Goal: Contribute content

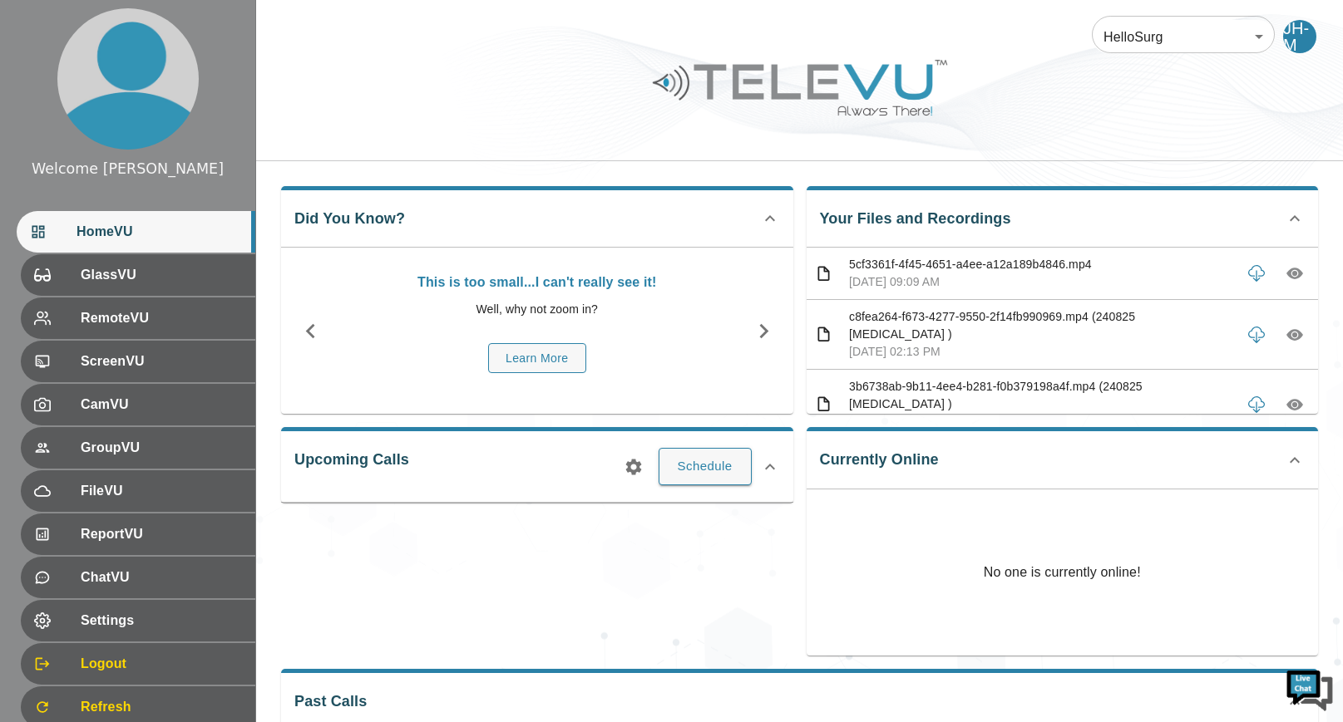
click at [1290, 270] on icon "button" at bounding box center [1294, 275] width 17 height 12
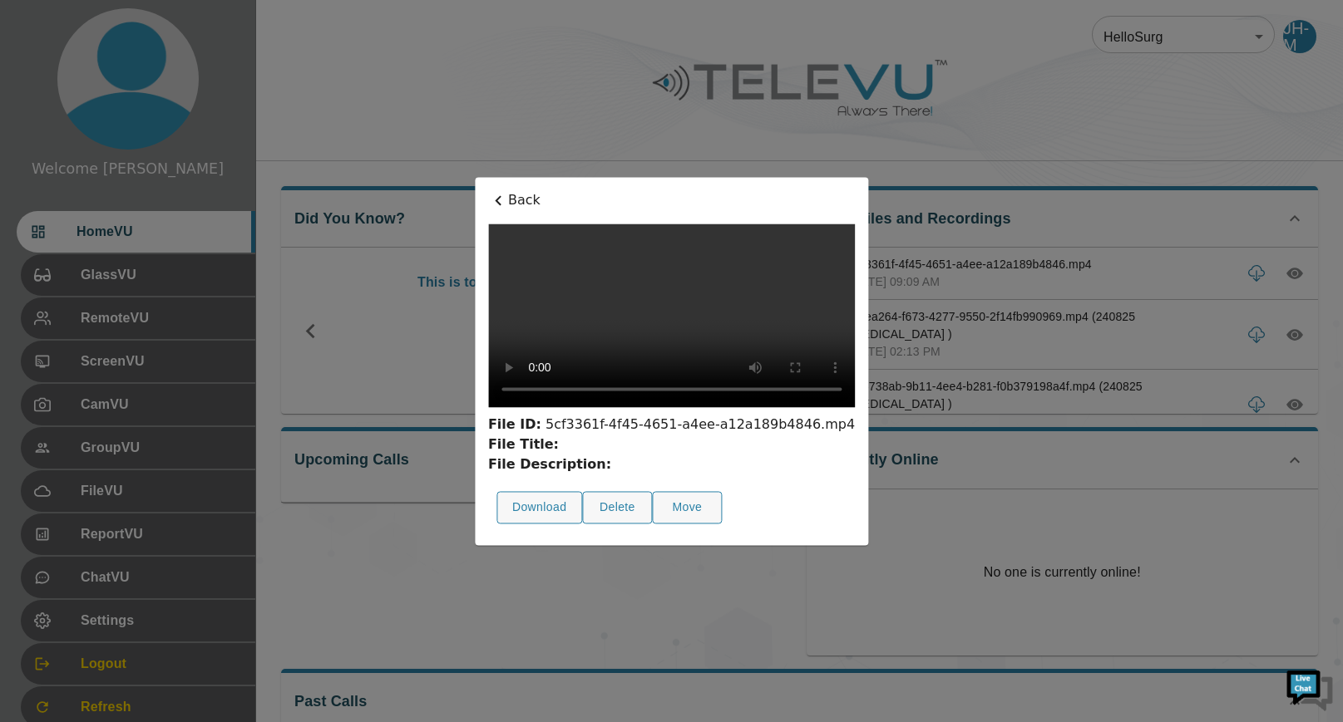
click at [128, 491] on div at bounding box center [671, 361] width 1343 height 722
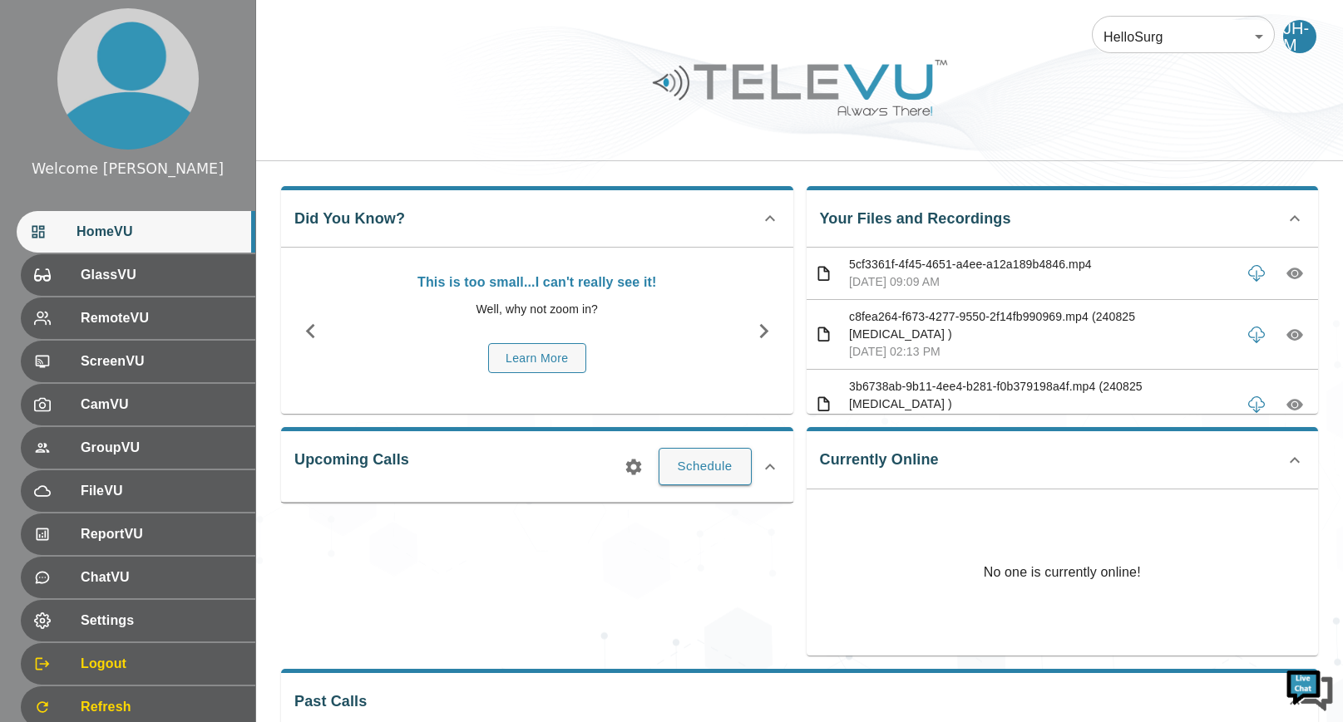
click at [128, 491] on span "FileVU" at bounding box center [161, 491] width 161 height 20
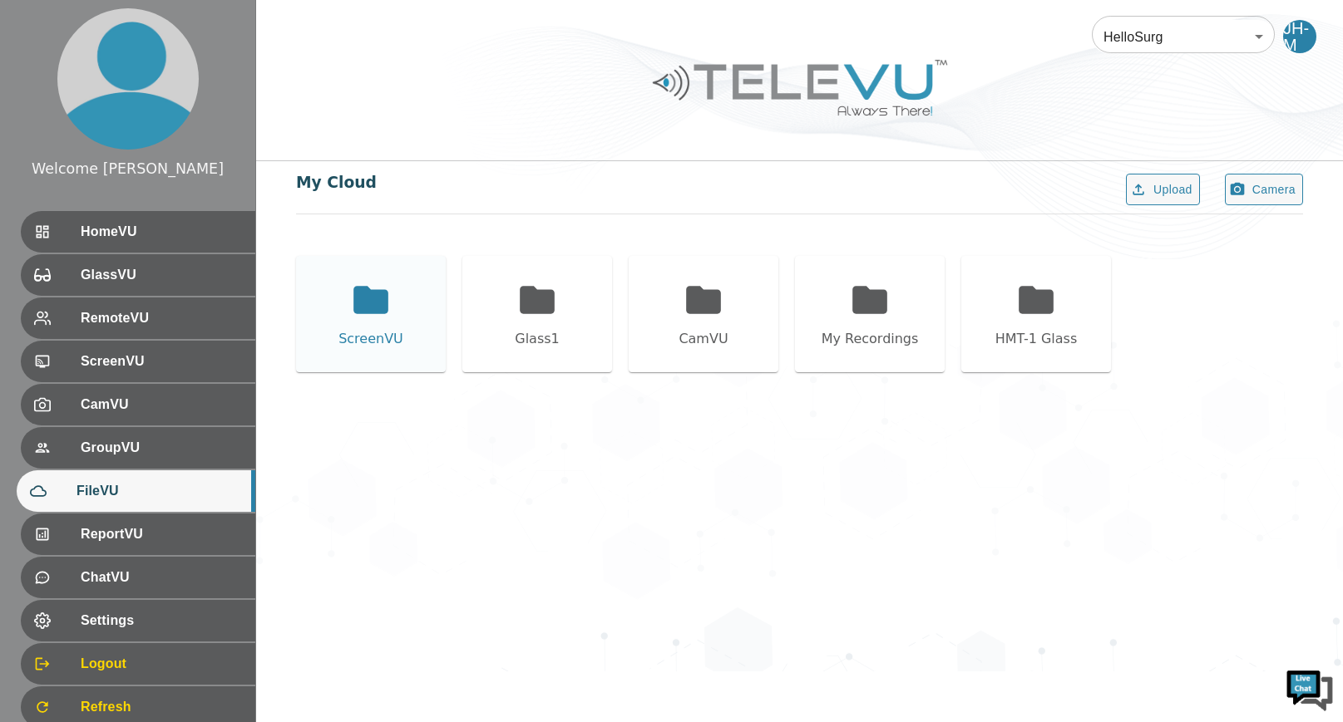
click at [373, 308] on icon at bounding box center [370, 299] width 35 height 27
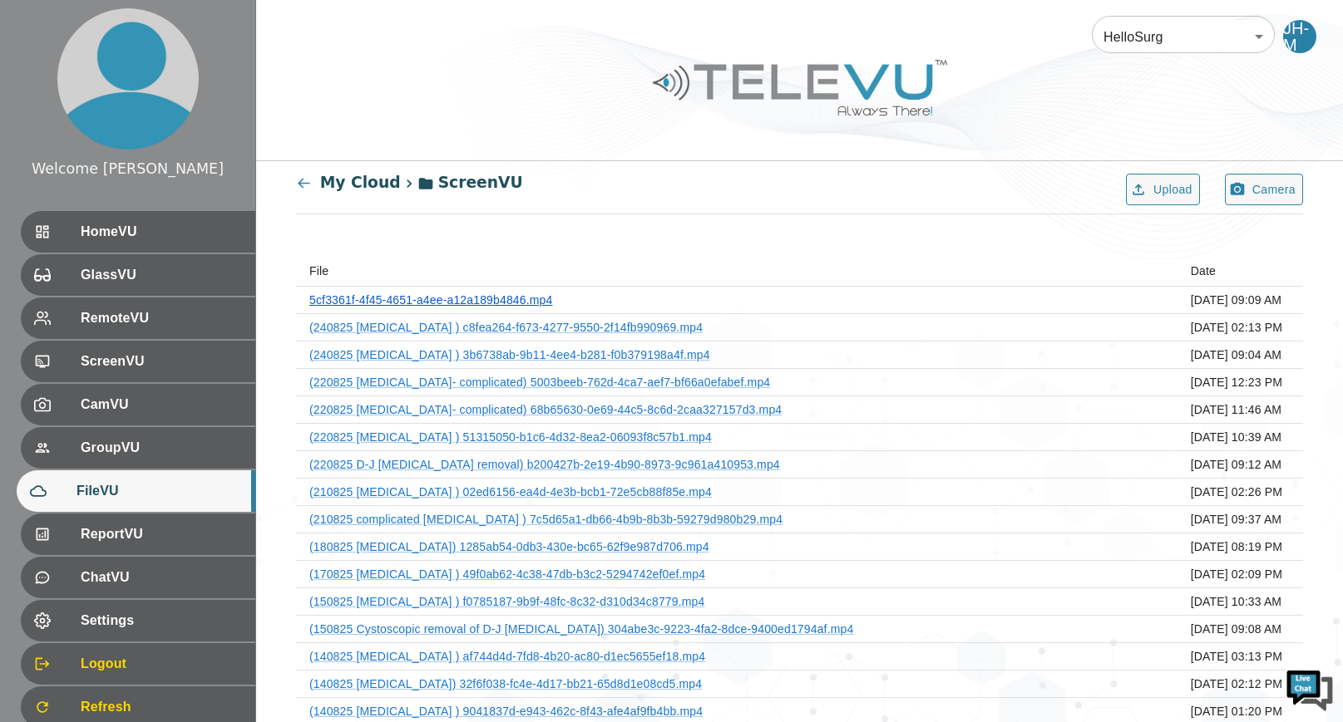
click at [535, 302] on link "5cf3361f-4f45-4651-a4ee-a12a189b4846.mp4" at bounding box center [430, 299] width 243 height 13
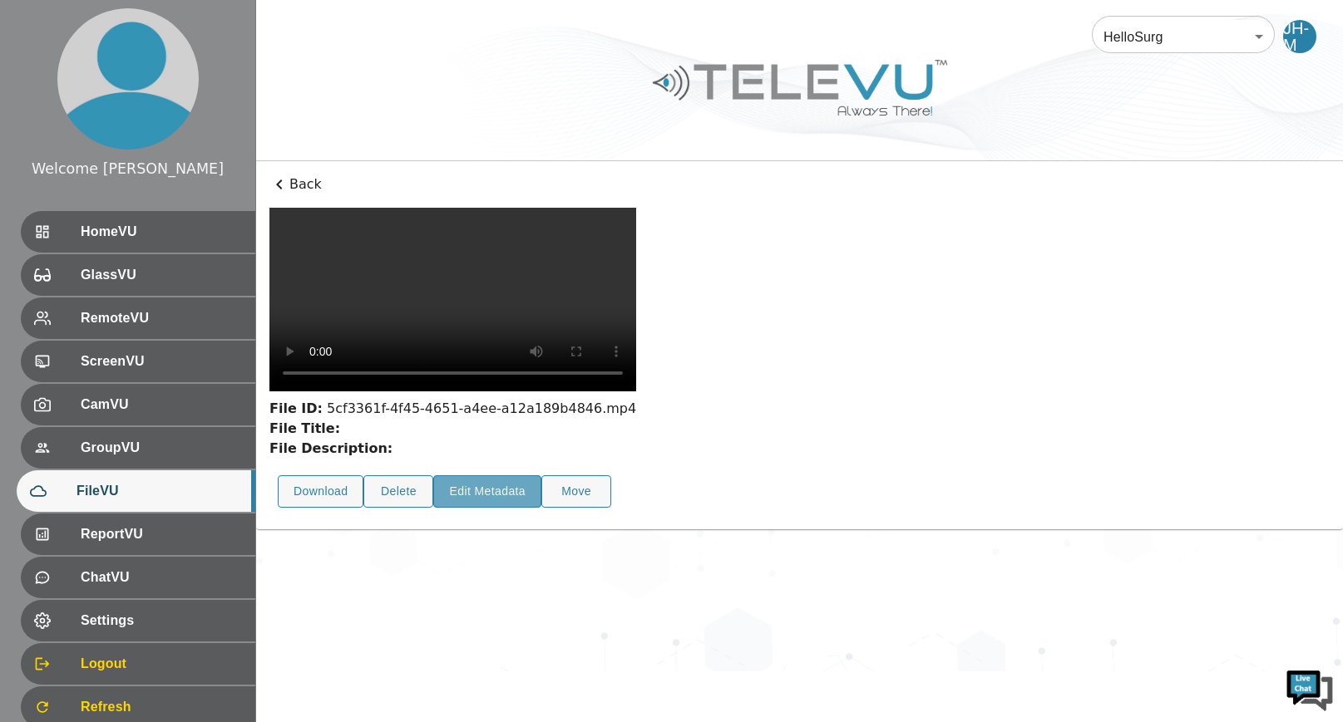
click at [504, 476] on button "Edit Metadata" at bounding box center [487, 492] width 108 height 32
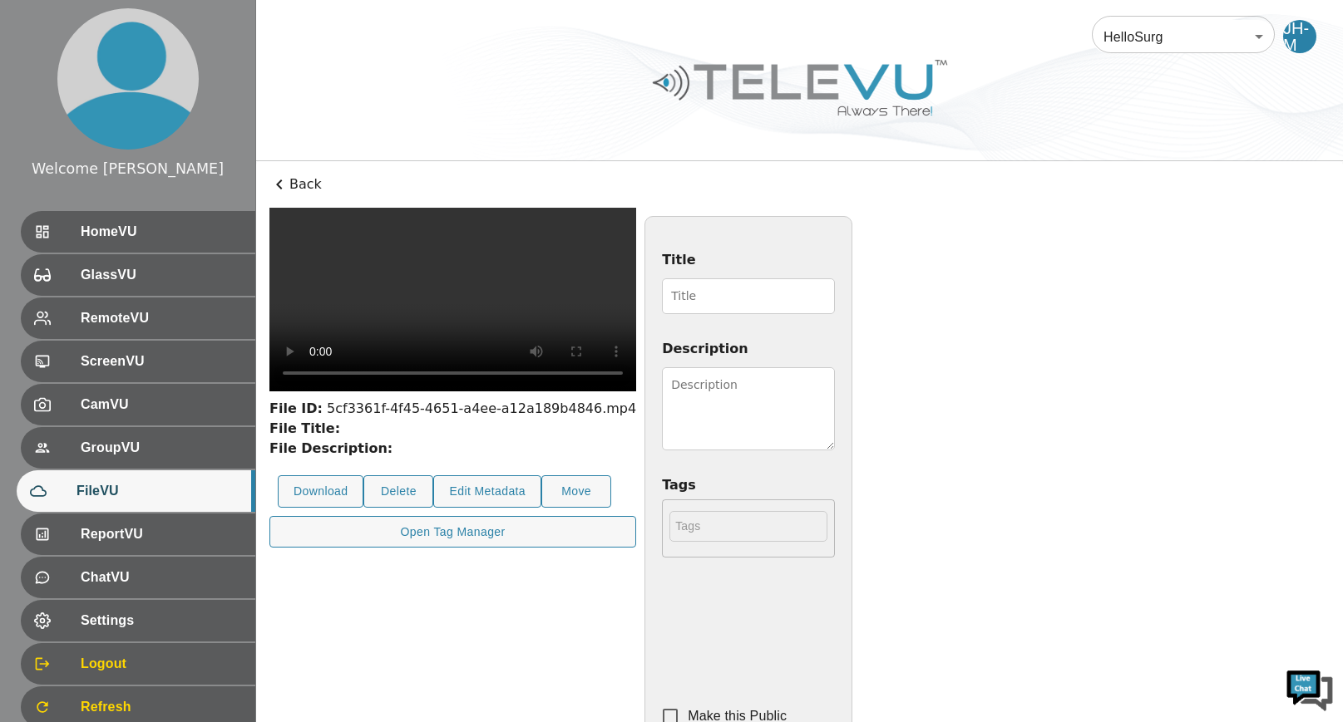
click at [714, 289] on input "Title" at bounding box center [748, 296] width 173 height 36
type input "270825 [MEDICAL_DATA]"
click at [835, 402] on textarea "Description" at bounding box center [748, 408] width 173 height 83
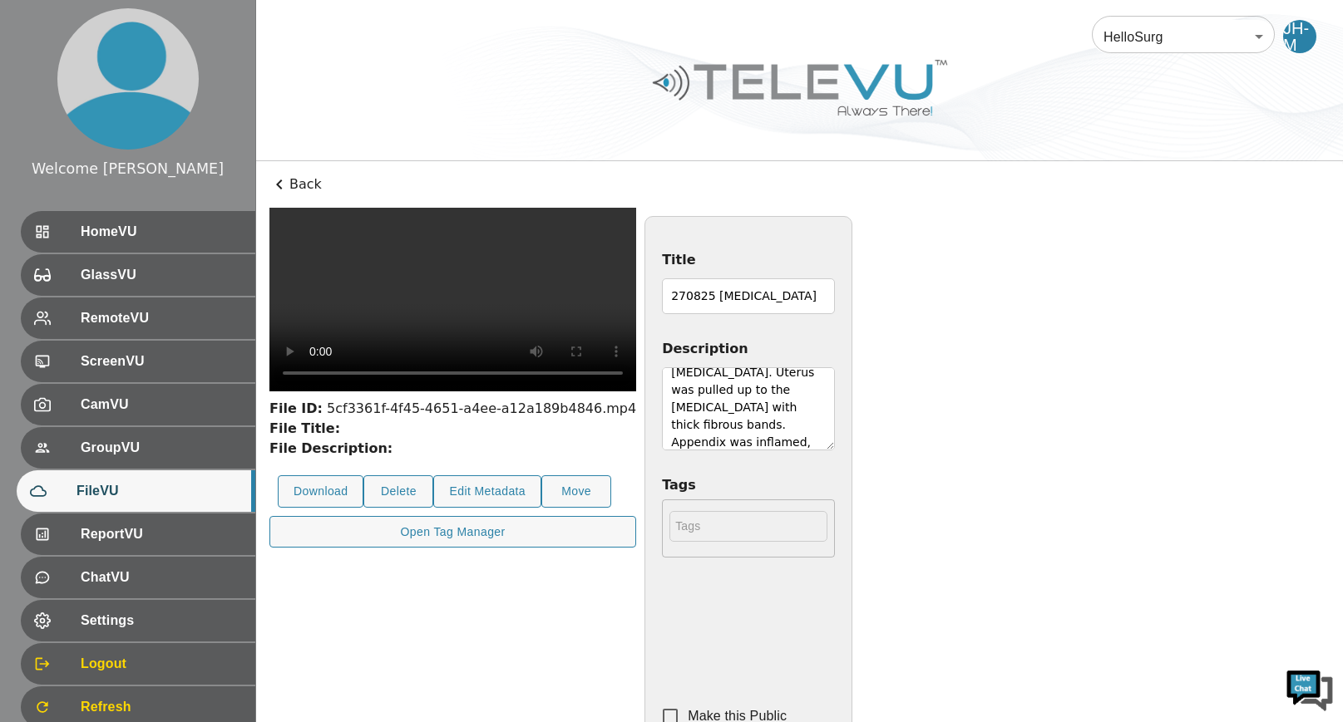
scroll to position [117, 0]
click at [835, 445] on textarea "[DEMOGRAPHIC_DATA] [DEMOGRAPHIC_DATA]. There were extensive [MEDICAL_DATA] of o…" at bounding box center [748, 408] width 173 height 83
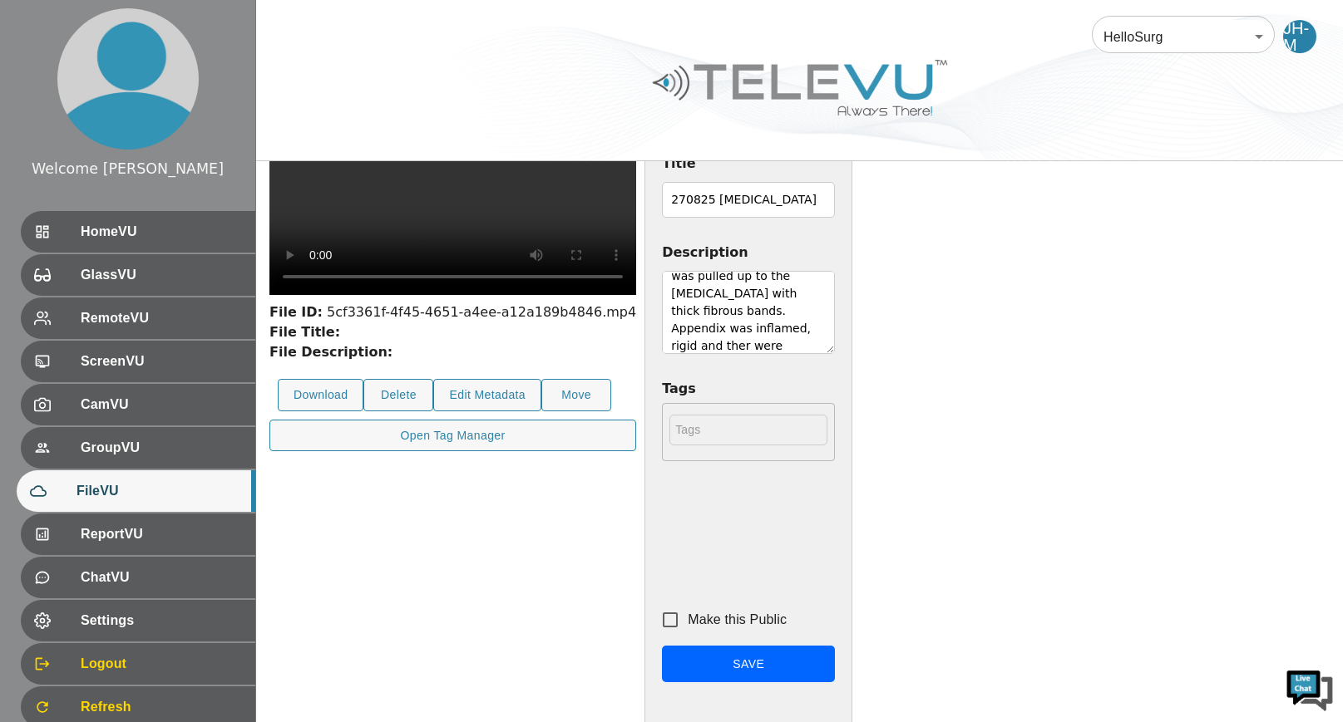
scroll to position [237, 0]
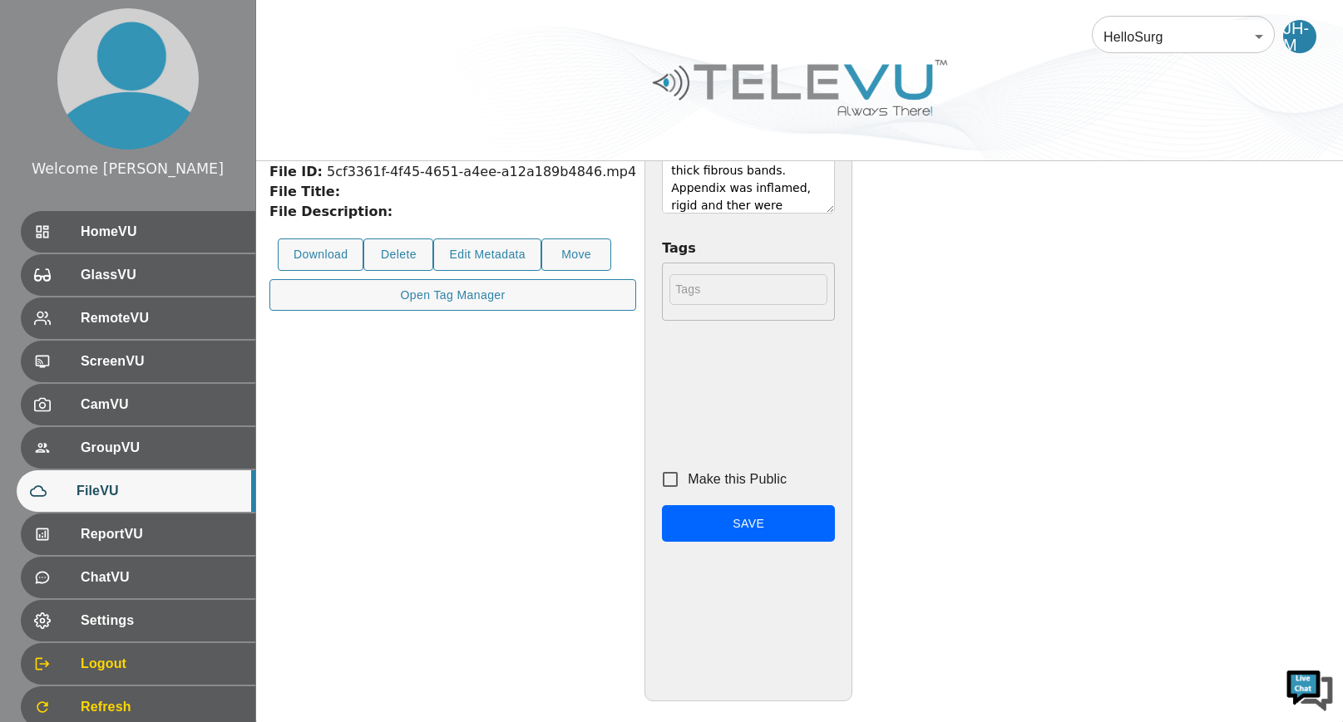
type textarea "[DEMOGRAPHIC_DATA] [DEMOGRAPHIC_DATA]. There were extensive [MEDICAL_DATA] of o…"
click at [687, 477] on input "Make this Public" at bounding box center [670, 479] width 35 height 35
checkbox input "true"
click at [835, 525] on button "Save" at bounding box center [748, 523] width 173 height 37
